Goal: Find specific page/section: Find specific page/section

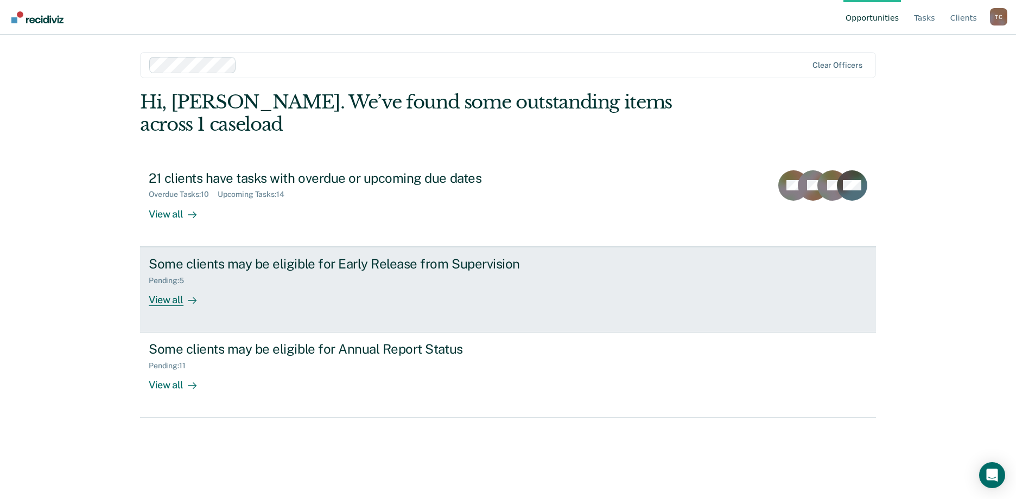
click at [161, 285] on div "View all" at bounding box center [179, 295] width 61 height 21
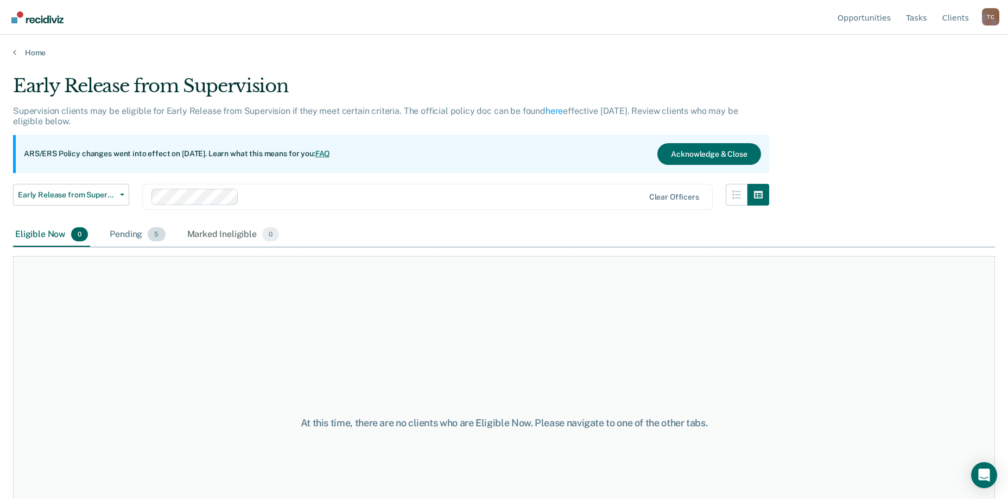
click at [133, 233] on div "Pending 5" at bounding box center [137, 235] width 60 height 24
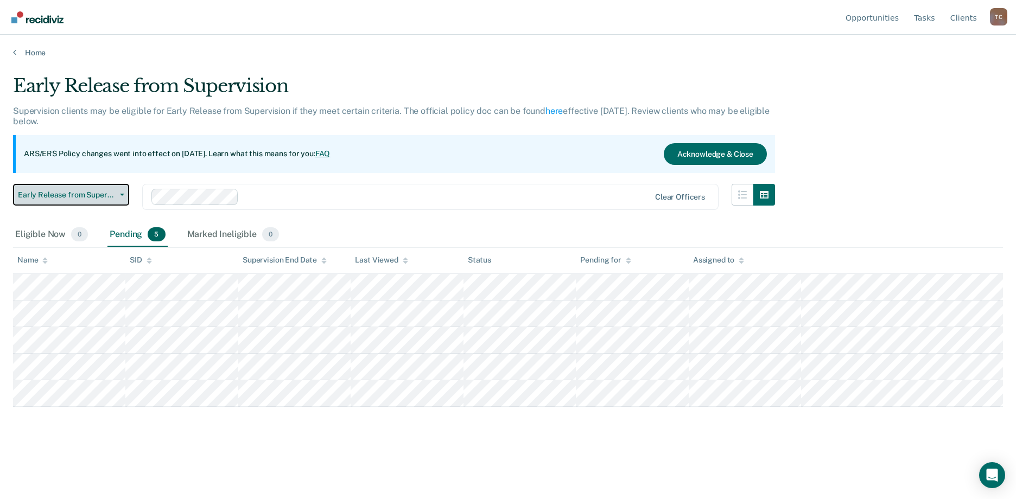
click at [121, 191] on button "Early Release from Supervision" at bounding box center [71, 195] width 116 height 22
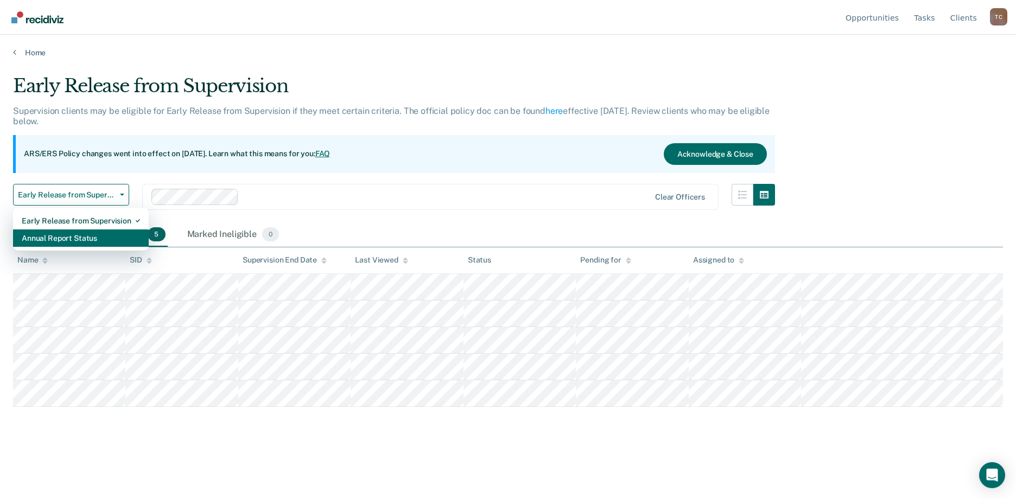
click at [80, 233] on div "Annual Report Status" at bounding box center [81, 238] width 118 height 17
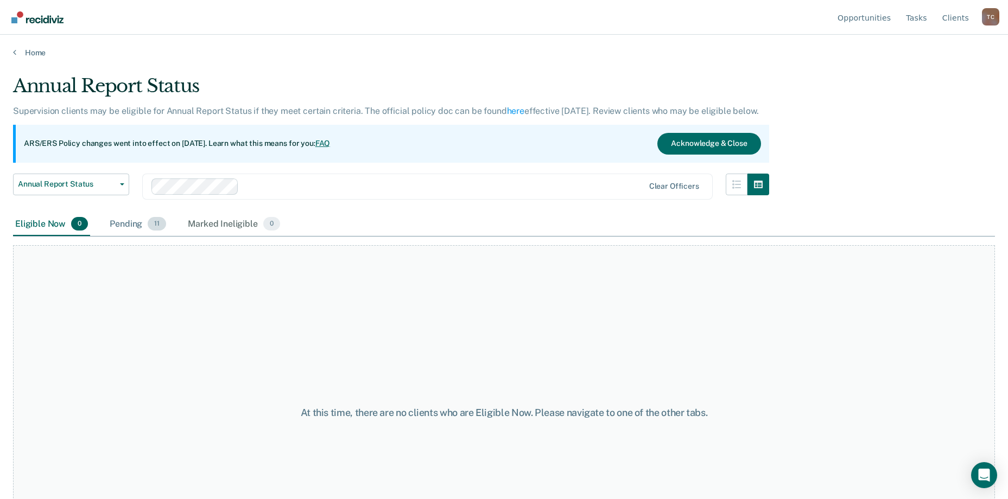
click at [134, 223] on div "Pending 11" at bounding box center [137, 225] width 61 height 24
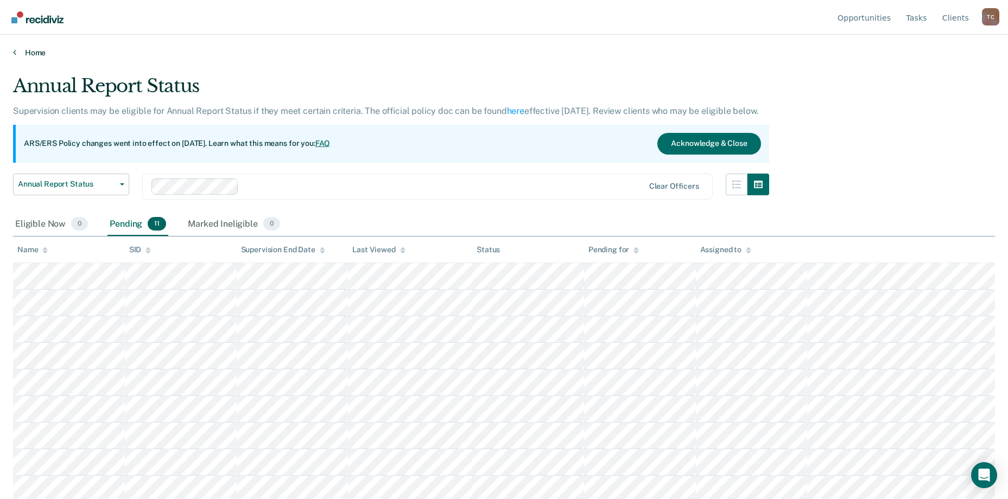
click at [40, 48] on link "Home" at bounding box center [504, 53] width 982 height 10
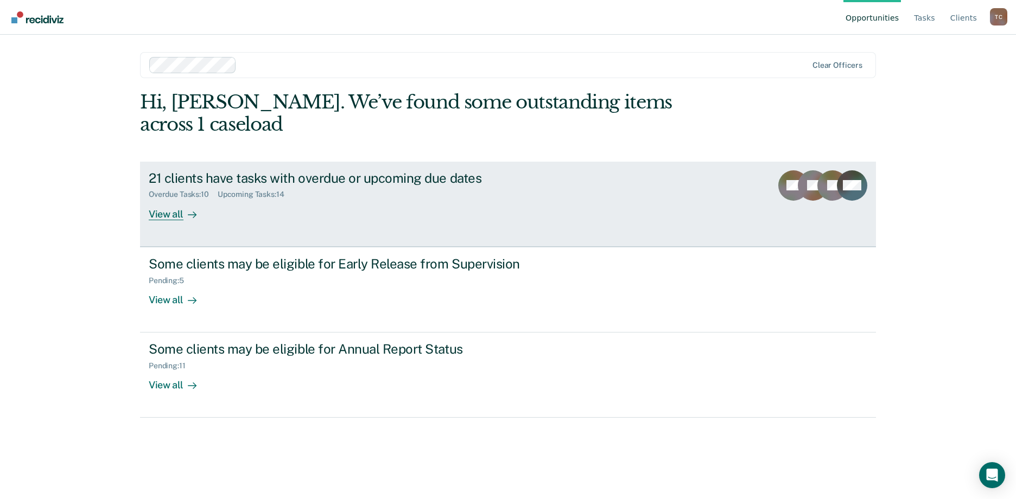
click at [162, 199] on div "View all" at bounding box center [179, 209] width 61 height 21
